Goal: Check status: Check status

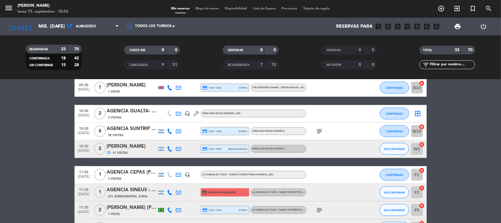
scroll to position [220, 0]
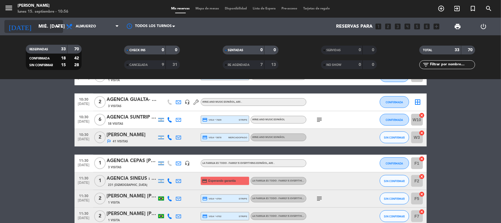
click at [41, 25] on input "mié. [DATE]" at bounding box center [67, 26] width 62 height 11
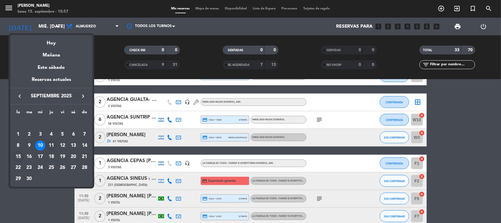
click at [53, 145] on div "11" at bounding box center [51, 145] width 10 height 10
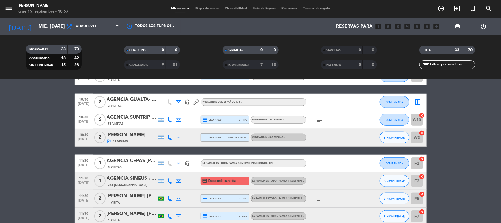
type input "[DEMOGRAPHIC_DATA] [DATE]"
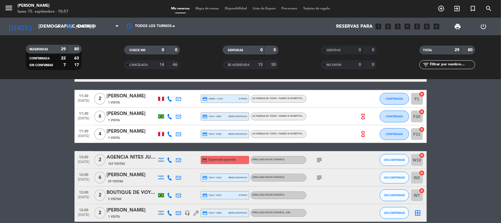
scroll to position [257, 0]
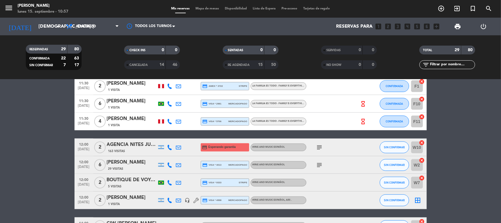
click at [125, 180] on div "BOUTIQUE DE VOYAGE-[PERSON_NAME] y [PERSON_NAME]" at bounding box center [132, 180] width 50 height 8
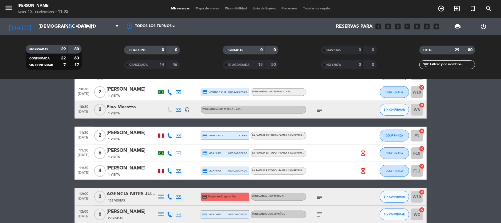
scroll to position [220, 0]
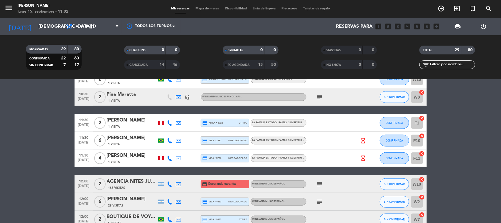
click at [140, 179] on div "AGENCIA NITES JUNIOR [PERSON_NAME] X 2" at bounding box center [132, 181] width 50 height 8
